Goal: Information Seeking & Learning: Find specific fact

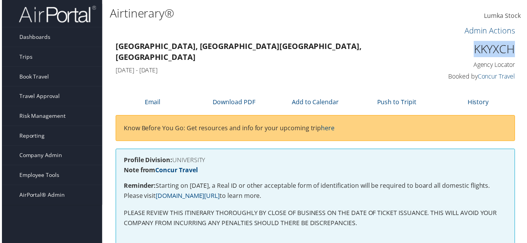
drag, startPoint x: 463, startPoint y: 47, endPoint x: 514, endPoint y: 50, distance: 50.5
click at [514, 50] on div "KKYXCH Agency Locator Agency Locator KKYXCH Booked by Concur Travel Booked by C…" at bounding box center [471, 62] width 104 height 44
copy h1 "KKYXCH"
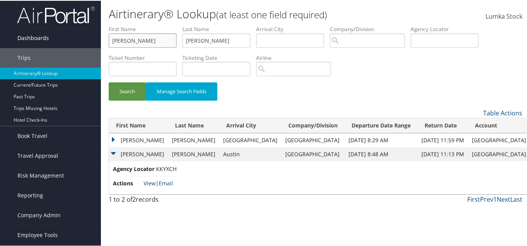
drag, startPoint x: 154, startPoint y: 42, endPoint x: 66, endPoint y: 43, distance: 88.2
click at [66, 43] on div "Dashboards AirPortal 360™ (Manager) AirPortal 360™ (Agent) My Travel Dashboard …" at bounding box center [265, 123] width 530 height 246
type input "claudia"
drag, startPoint x: 215, startPoint y: 43, endPoint x: 130, endPoint y: 50, distance: 85.4
click at [130, 24] on ul "First Name claudia Last Name burnell Departure City Arrival City Company/Divisi…" at bounding box center [316, 24] width 414 height 0
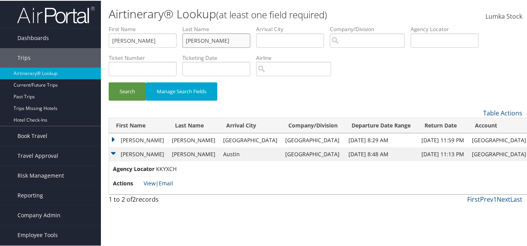
type input "betancourt"
click at [365, 46] on input "search" at bounding box center [367, 40] width 75 height 14
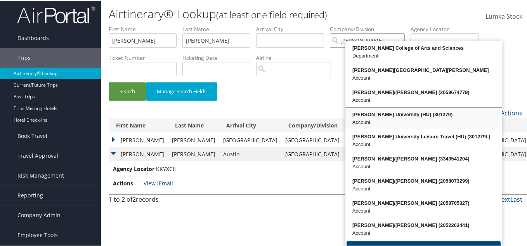
click at [379, 122] on div "Account" at bounding box center [424, 122] width 154 height 8
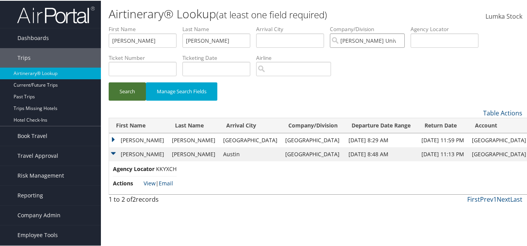
type input "[PERSON_NAME] University (HU)"
click at [114, 87] on button "Search" at bounding box center [127, 91] width 37 height 18
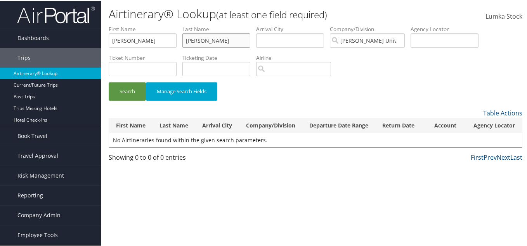
drag, startPoint x: 220, startPoint y: 40, endPoint x: 147, endPoint y: 36, distance: 73.1
click at [147, 24] on ul "First Name claudia Last Name betancourt Departure City Arrival City Company/Div…" at bounding box center [316, 24] width 414 height 0
click at [192, 39] on input "erez" at bounding box center [216, 40] width 68 height 14
type input "perez"
drag, startPoint x: 136, startPoint y: 87, endPoint x: 142, endPoint y: 83, distance: 7.5
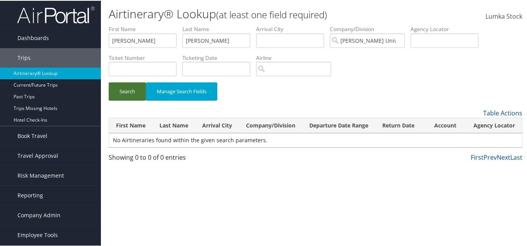
click at [134, 87] on button "Search" at bounding box center [127, 91] width 37 height 18
drag, startPoint x: 131, startPoint y: 37, endPoint x: 57, endPoint y: 35, distance: 73.8
click at [57, 35] on div "Dashboards AirPortal 360™ (Manager) AirPortal 360™ (Agent) My Travel Dashboard …" at bounding box center [265, 123] width 530 height 246
click at [116, 88] on button "Search" at bounding box center [127, 91] width 37 height 18
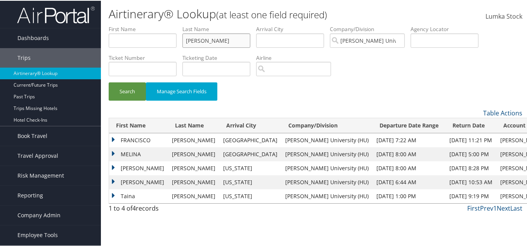
click at [208, 38] on input "perez" at bounding box center [216, 40] width 68 height 14
drag, startPoint x: 208, startPoint y: 39, endPoint x: 170, endPoint y: 38, distance: 37.3
click at [170, 24] on ul "First Name Last Name perez Departure City Arrival City Company/Division Howard …" at bounding box center [316, 24] width 414 height 0
type input "betancourt"
click at [131, 88] on button "Search" at bounding box center [127, 91] width 37 height 18
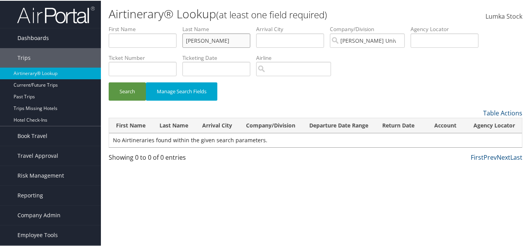
drag, startPoint x: 204, startPoint y: 35, endPoint x: 97, endPoint y: 35, distance: 107.6
click at [97, 35] on div "Dashboards AirPortal 360™ (Manager) AirPortal 360™ (Agent) My Travel Dashboard …" at bounding box center [265, 123] width 530 height 246
drag, startPoint x: 119, startPoint y: 39, endPoint x: 115, endPoint y: 38, distance: 4.4
click at [119, 40] on input "text" at bounding box center [143, 40] width 68 height 14
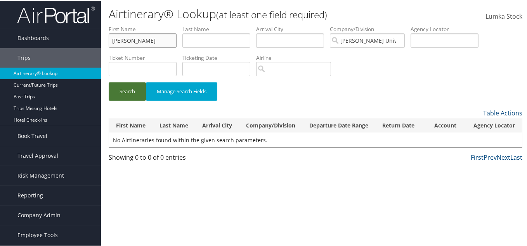
type input "claudia"
click at [137, 90] on button "Search" at bounding box center [127, 91] width 37 height 18
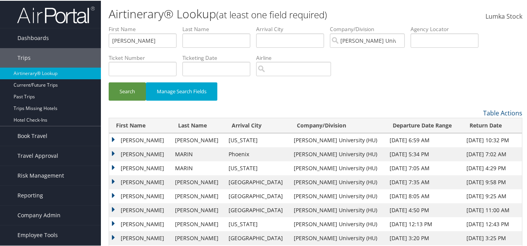
click at [171, 140] on td "CLAUDIA DE LAS MERCEDES" at bounding box center [140, 139] width 62 height 14
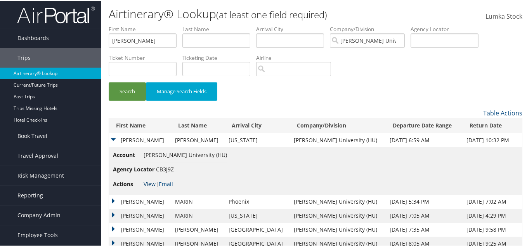
click at [151, 182] on link "View" at bounding box center [150, 182] width 12 height 7
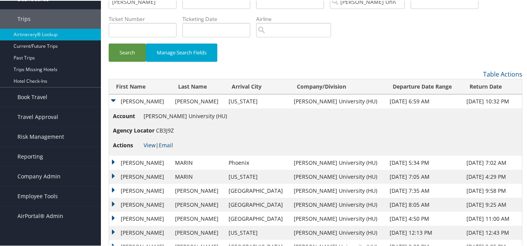
drag, startPoint x: 264, startPoint y: 99, endPoint x: 208, endPoint y: 100, distance: 55.9
click at [208, 100] on td "[PERSON_NAME]" at bounding box center [198, 101] width 54 height 14
copy td "[PERSON_NAME]"
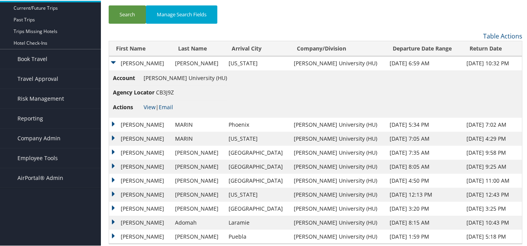
scroll to position [86, 0]
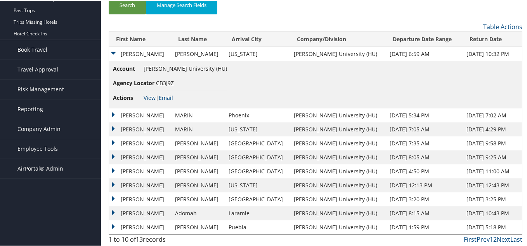
click at [115, 180] on td "Claudia" at bounding box center [140, 184] width 62 height 14
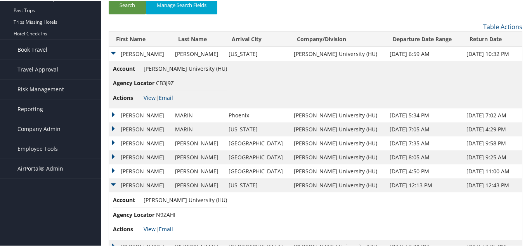
click at [115, 181] on td "Claudia" at bounding box center [140, 184] width 62 height 14
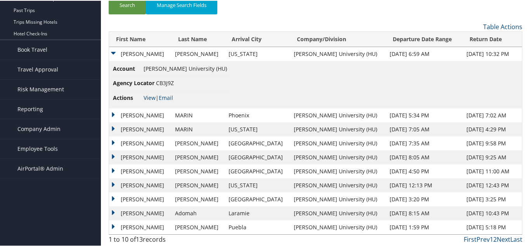
click at [115, 154] on td "CLAUDIA DE LAS MERCEDES" at bounding box center [140, 156] width 62 height 14
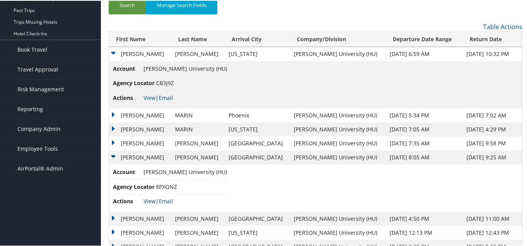
click at [152, 200] on link "View" at bounding box center [150, 199] width 12 height 7
click at [122, 141] on td "CLAUDIA DE LAS MERCEDES" at bounding box center [140, 143] width 62 height 14
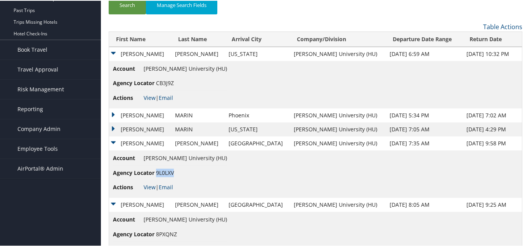
drag, startPoint x: 175, startPoint y: 170, endPoint x: 156, endPoint y: 174, distance: 19.7
click at [156, 174] on li "Agency Locator 9L0LXV" at bounding box center [170, 172] width 114 height 14
click at [113, 139] on td "CLAUDIA DE LAS MERCEDES" at bounding box center [140, 143] width 62 height 14
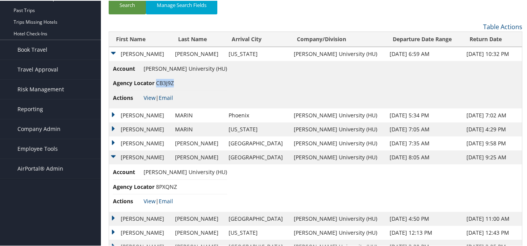
drag, startPoint x: 180, startPoint y: 80, endPoint x: 156, endPoint y: 84, distance: 24.1
click at [156, 84] on li "Agency Locator CB3J9Z" at bounding box center [170, 82] width 114 height 14
copy span "CB3J9Z"
click at [114, 52] on td "CLAUDIA DE LAS MERCEDES" at bounding box center [140, 53] width 62 height 14
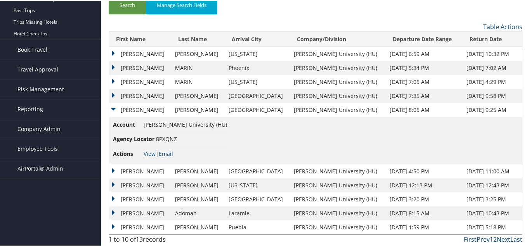
click at [114, 52] on td "CLAUDIA DE LAS MERCEDES" at bounding box center [140, 53] width 62 height 14
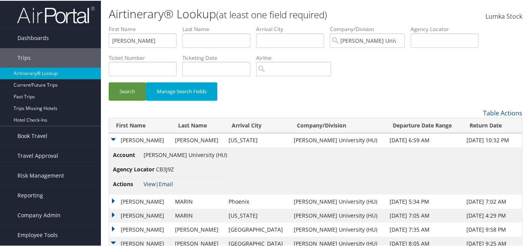
scroll to position [39, 0]
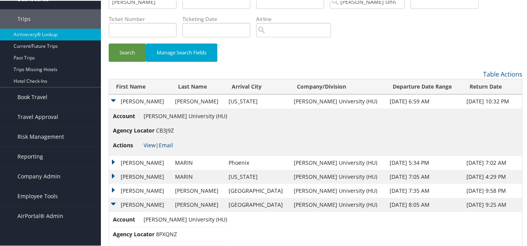
click at [113, 188] on td "CLAUDIA DE LAS MERCEDES" at bounding box center [140, 190] width 62 height 14
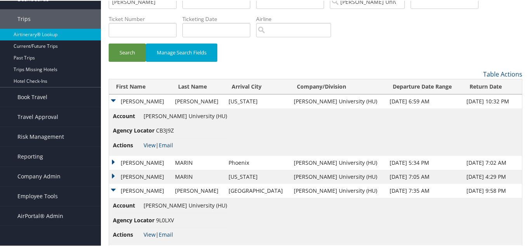
click at [113, 188] on td "CLAUDIA DE LAS MERCEDES" at bounding box center [140, 190] width 62 height 14
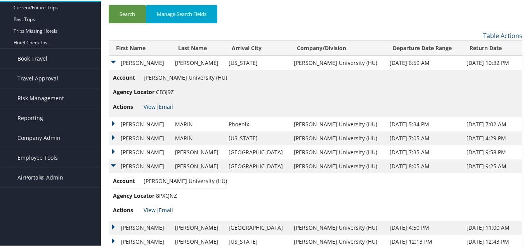
scroll to position [78, 0]
click at [112, 160] on td "CLAUDIA DE LAS MERCEDES" at bounding box center [140, 165] width 62 height 14
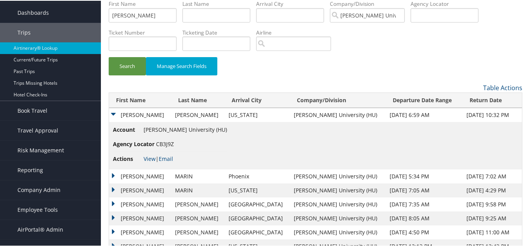
scroll to position [39, 0]
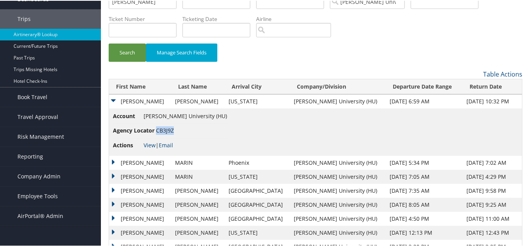
drag, startPoint x: 156, startPoint y: 128, endPoint x: 174, endPoint y: 128, distance: 17.1
click at [174, 128] on span "CB3J9Z" at bounding box center [165, 129] width 18 height 7
copy span "CB3J9Z"
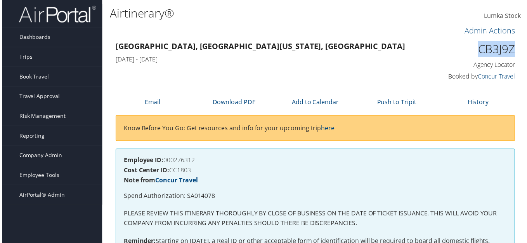
scroll to position [0, 4]
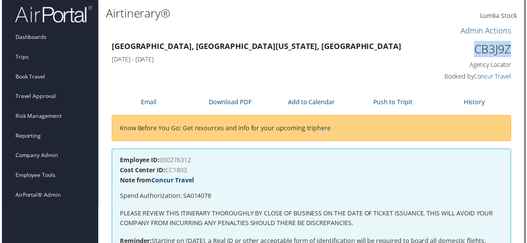
drag, startPoint x: 471, startPoint y: 47, endPoint x: 527, endPoint y: 51, distance: 56.5
click at [527, 51] on html "Menu Dashboards ► AirPortal 360™ (Manager) AirPortal 360™ (Agent) My Travel Das…" at bounding box center [261, 123] width 530 height 246
copy h1 "CB3J9Z"
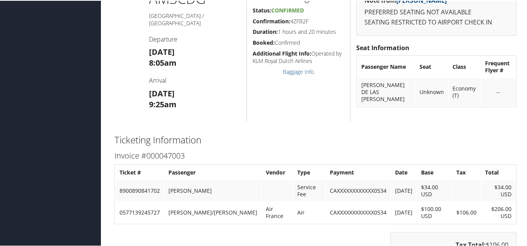
scroll to position [349, 0]
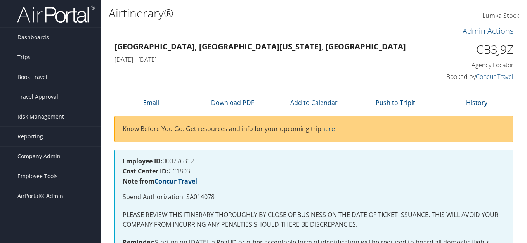
scroll to position [0, 4]
